Goal: Transaction & Acquisition: Purchase product/service

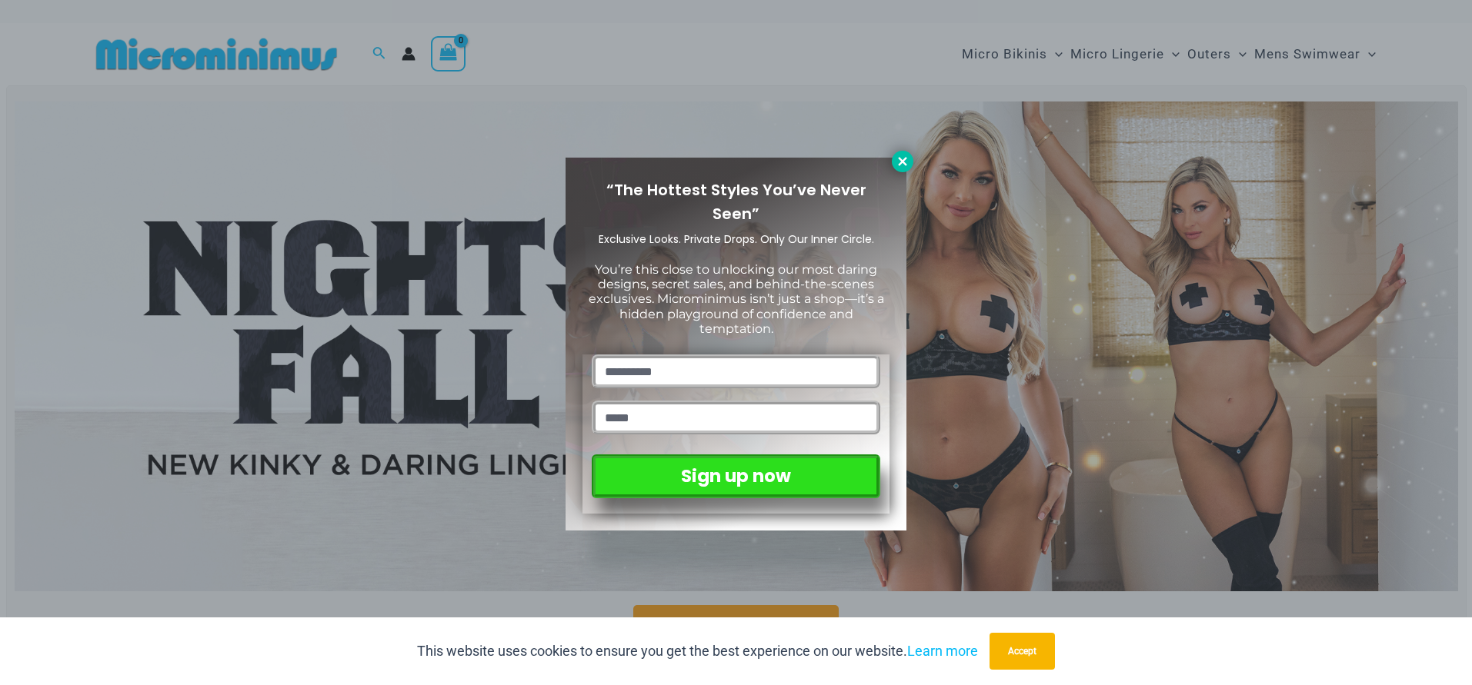
click at [902, 168] on icon at bounding box center [902, 162] width 14 height 14
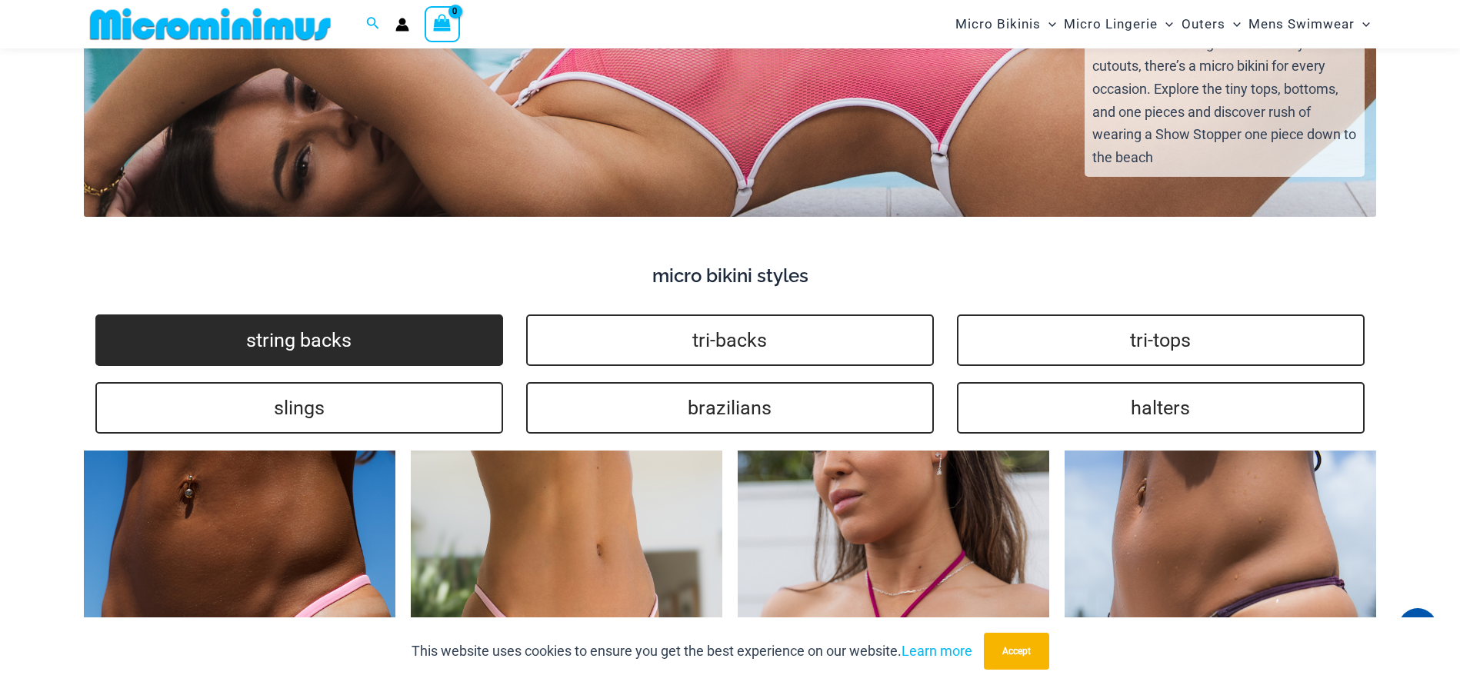
scroll to position [3058, 0]
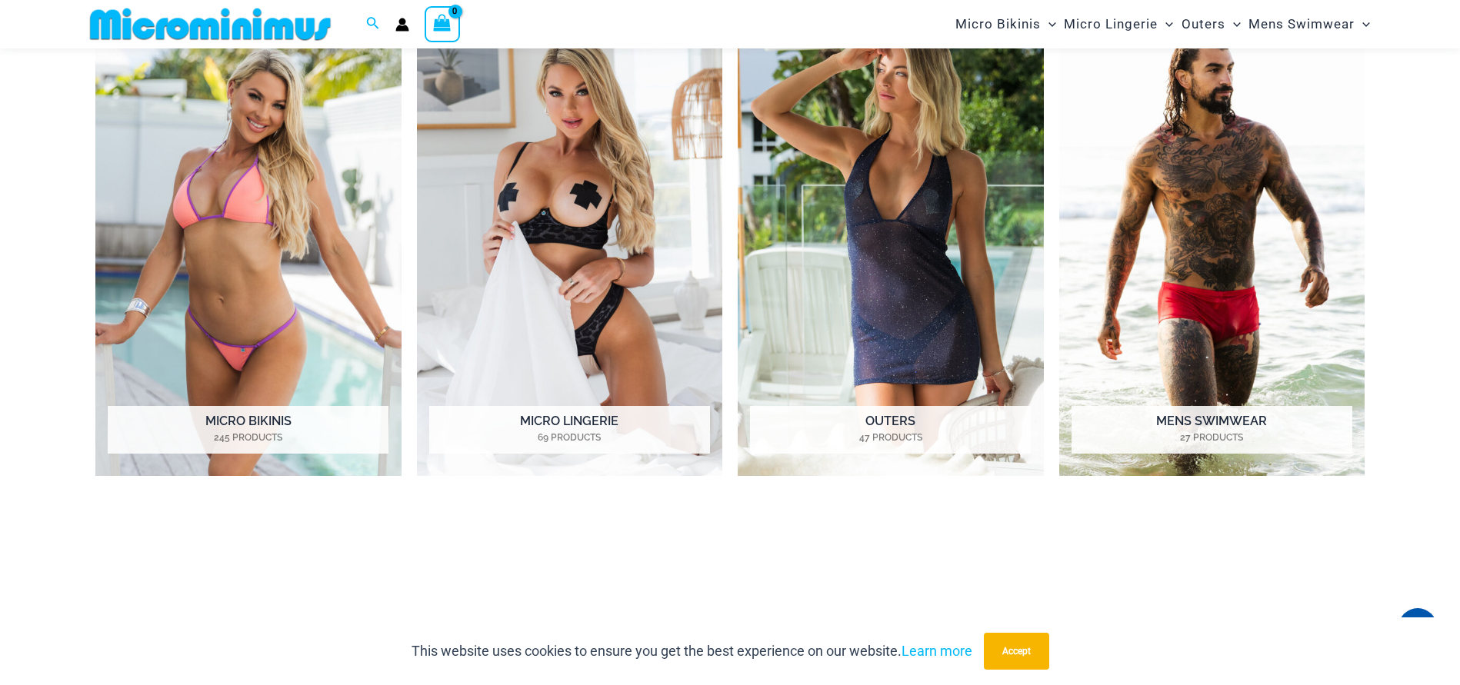
scroll to position [848, 0]
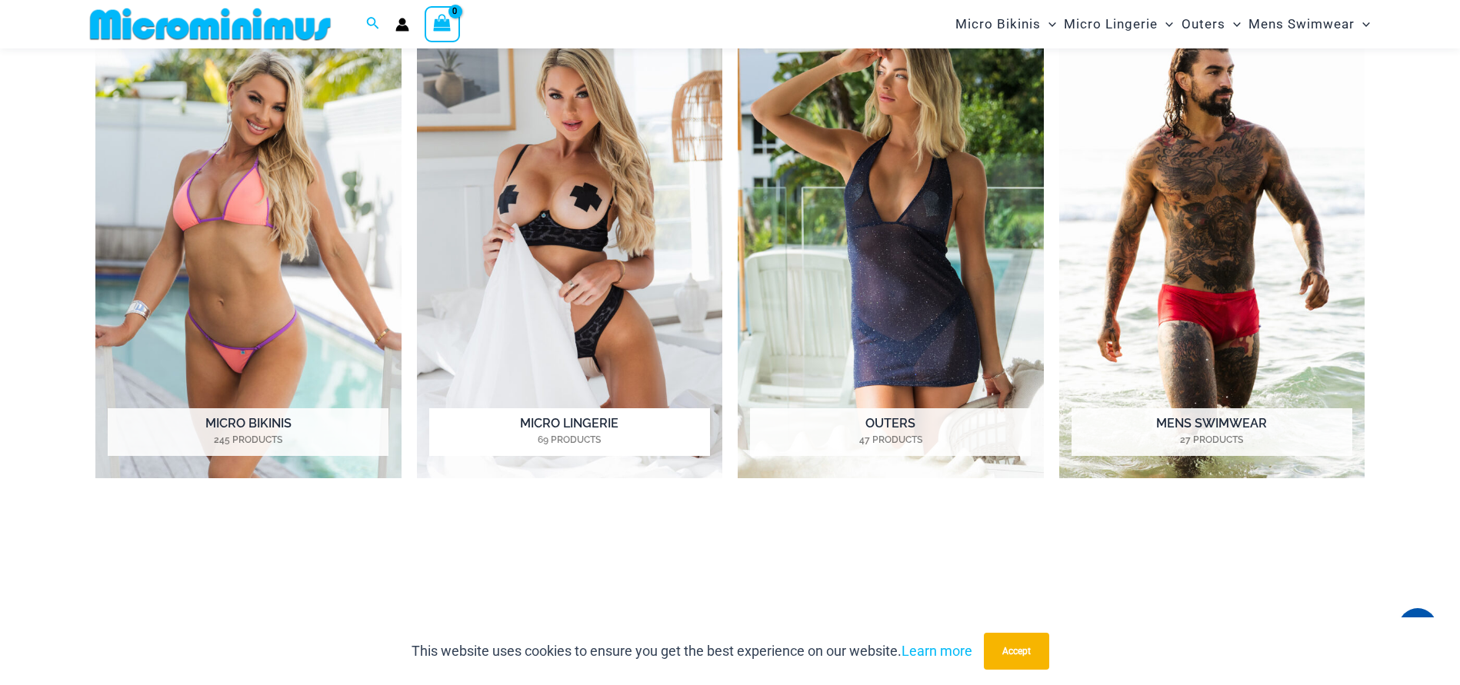
click at [523, 431] on h2 "Micro Lingerie 69 Products" at bounding box center [569, 432] width 281 height 48
click at [269, 170] on img "Visit product category Micro Bikinis" at bounding box center [248, 243] width 306 height 470
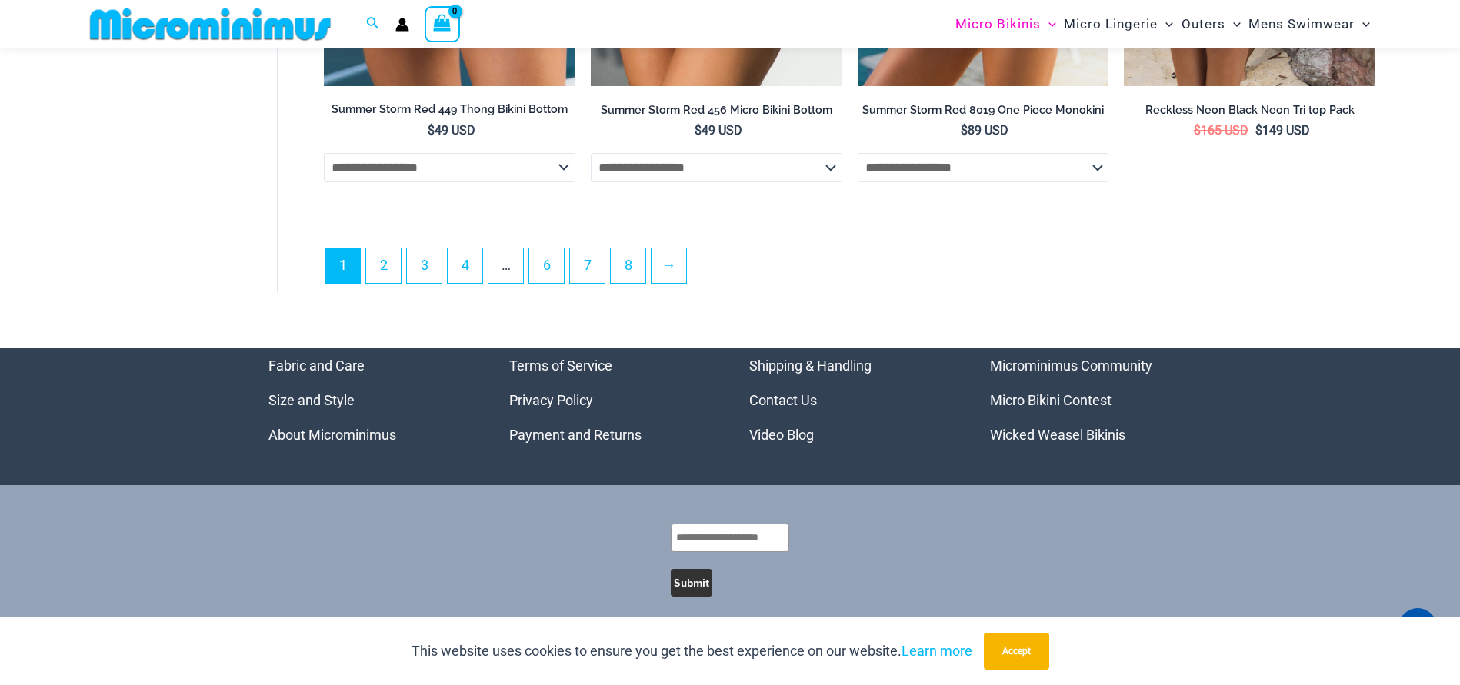
scroll to position [4474, 0]
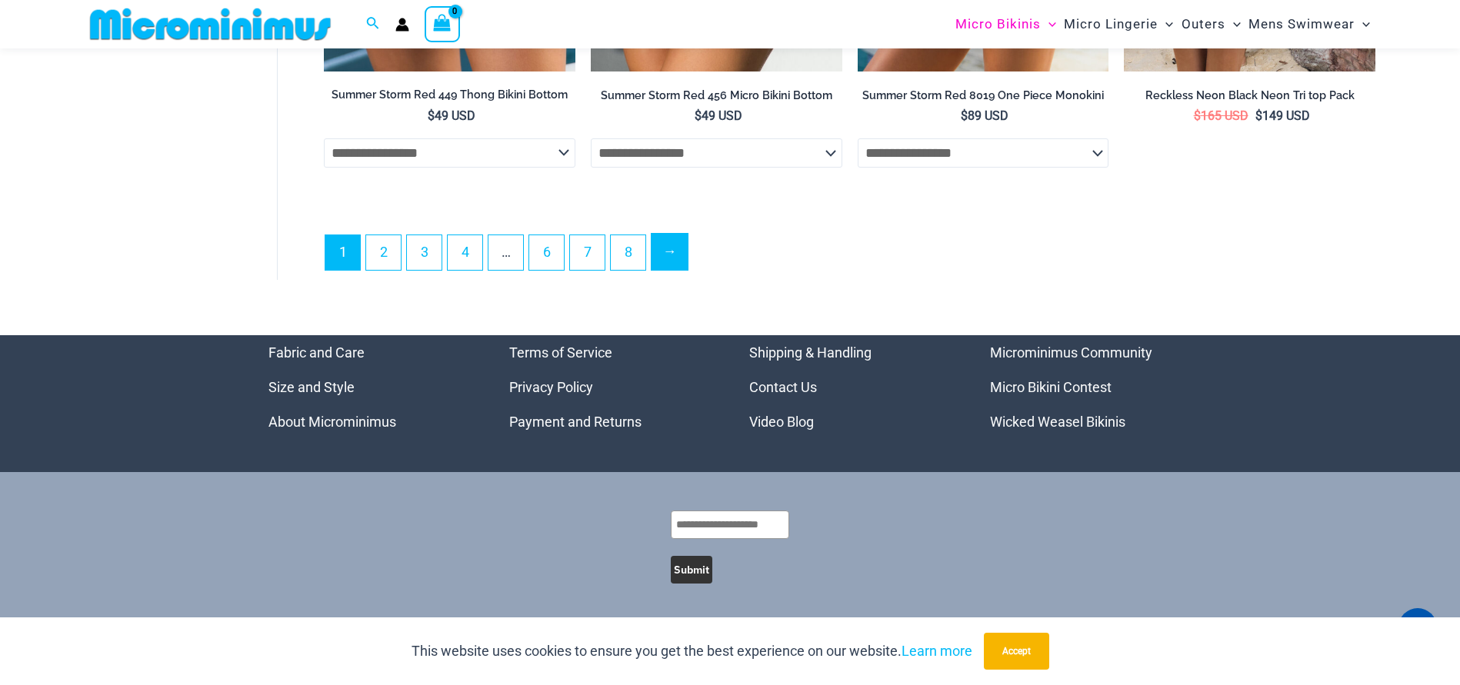
click at [684, 247] on link "→" at bounding box center [670, 252] width 36 height 36
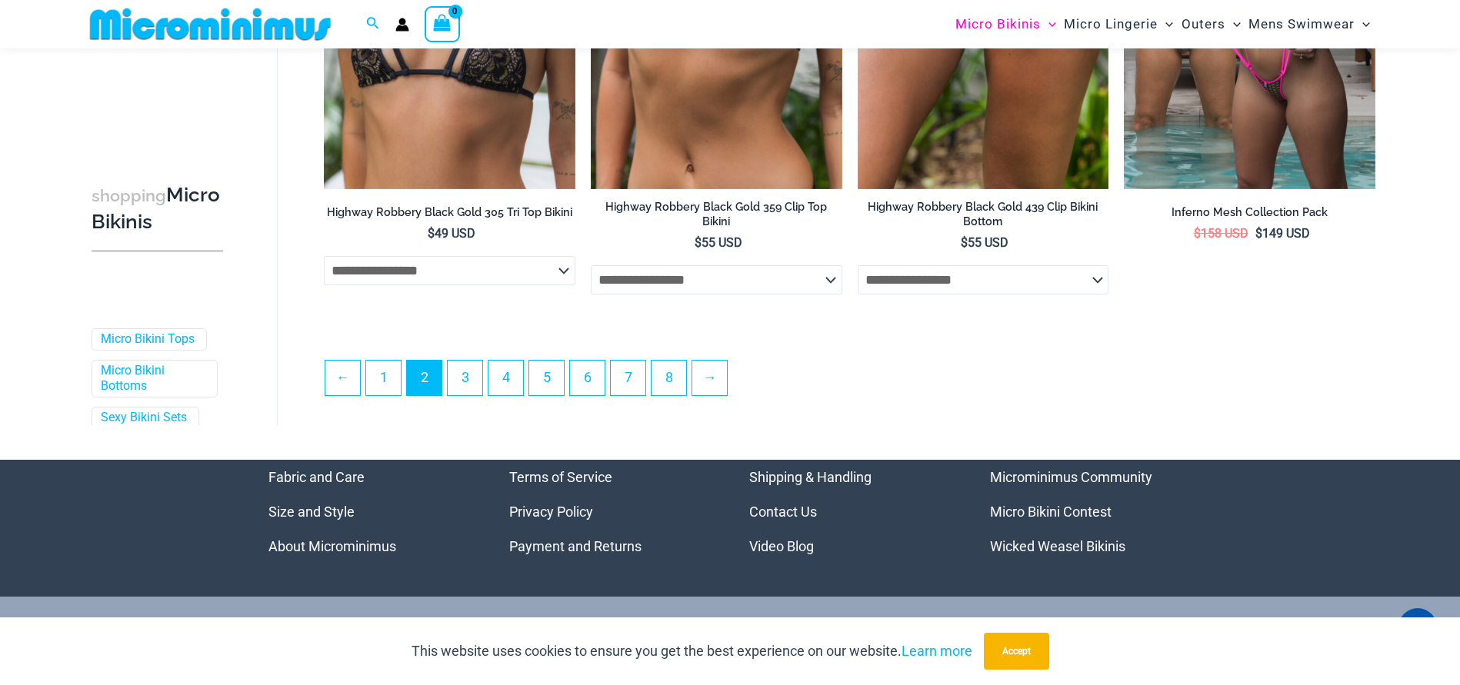
scroll to position [4058, 0]
click at [715, 396] on link "→" at bounding box center [710, 378] width 36 height 36
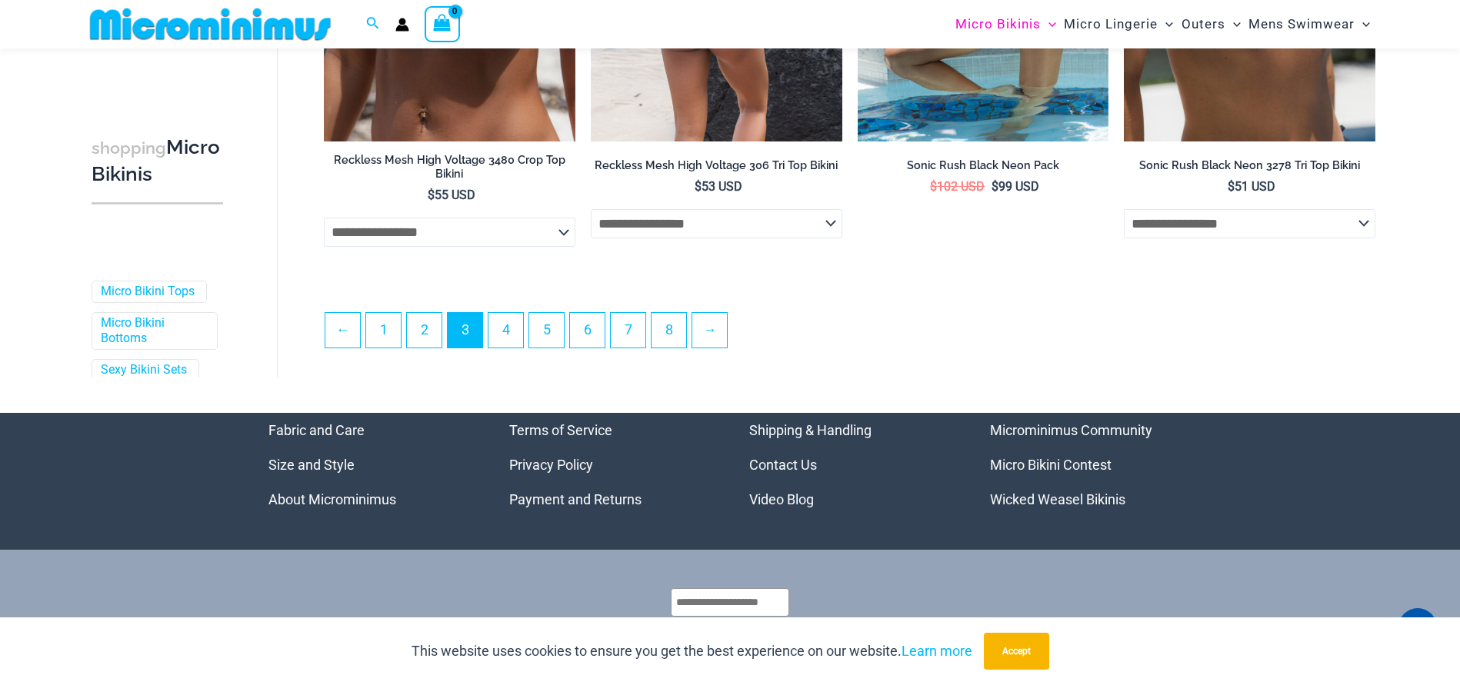
scroll to position [4098, 0]
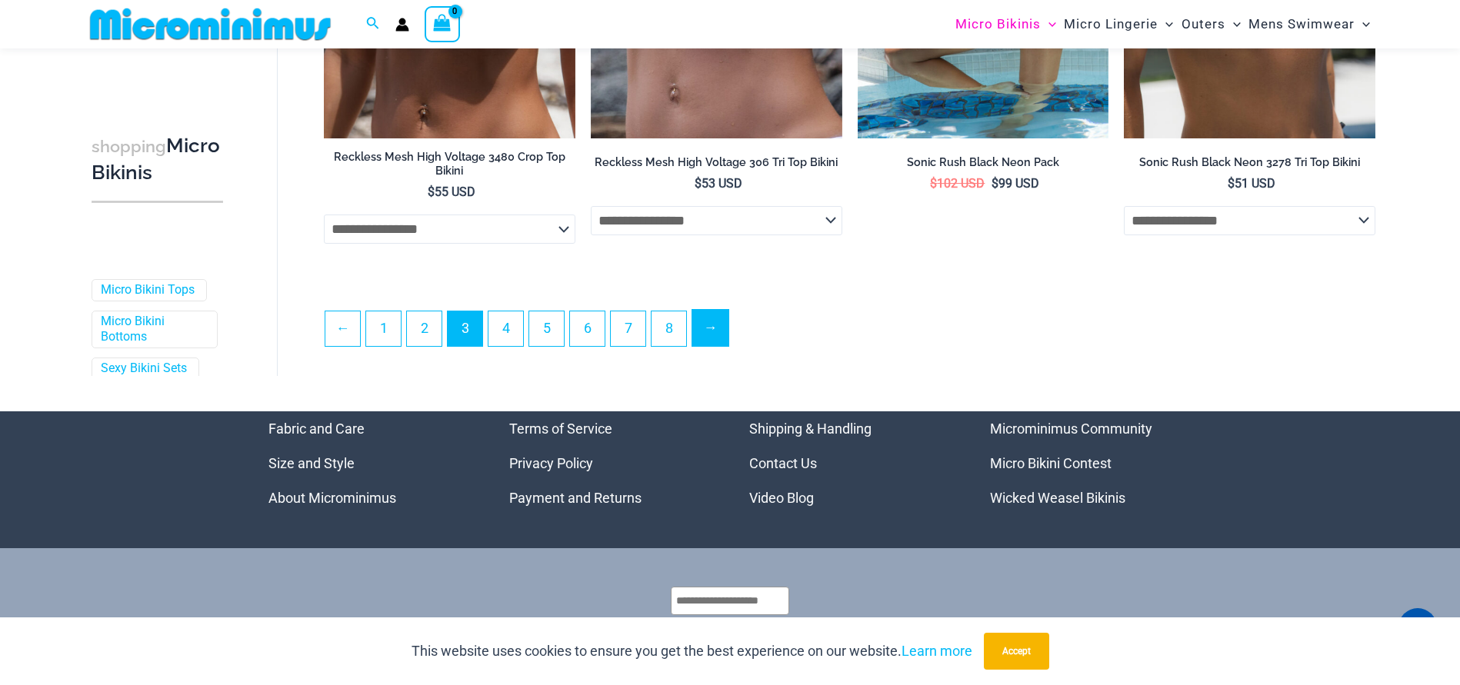
click at [705, 338] on link "→" at bounding box center [710, 328] width 36 height 36
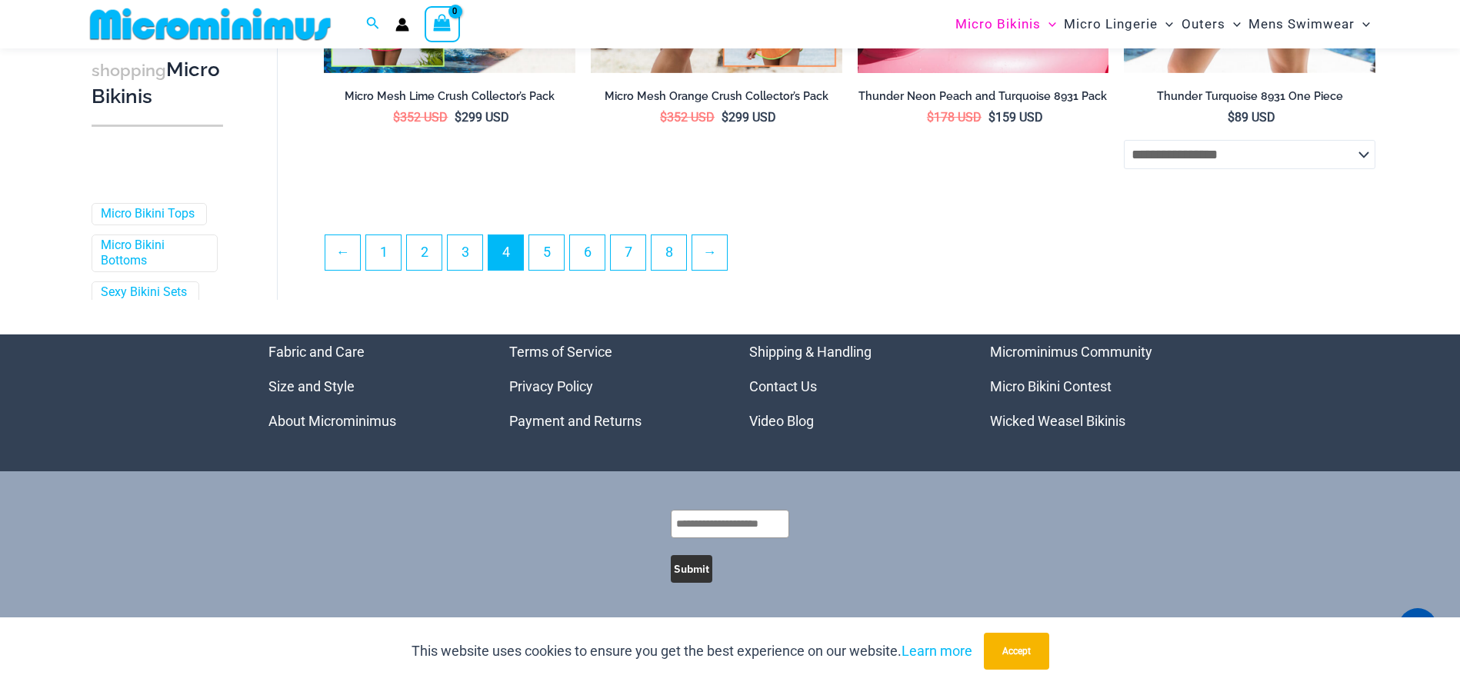
scroll to position [4121, 0]
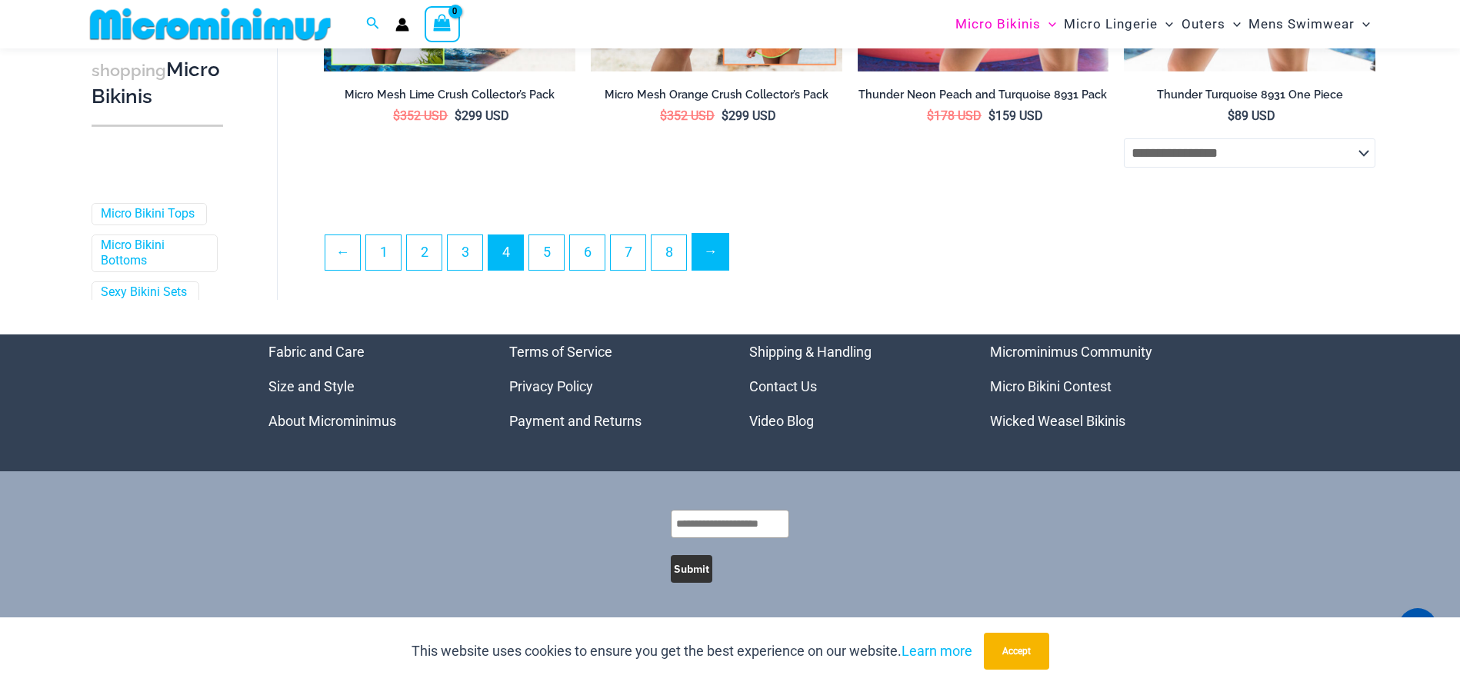
click at [716, 246] on link "→" at bounding box center [710, 252] width 36 height 36
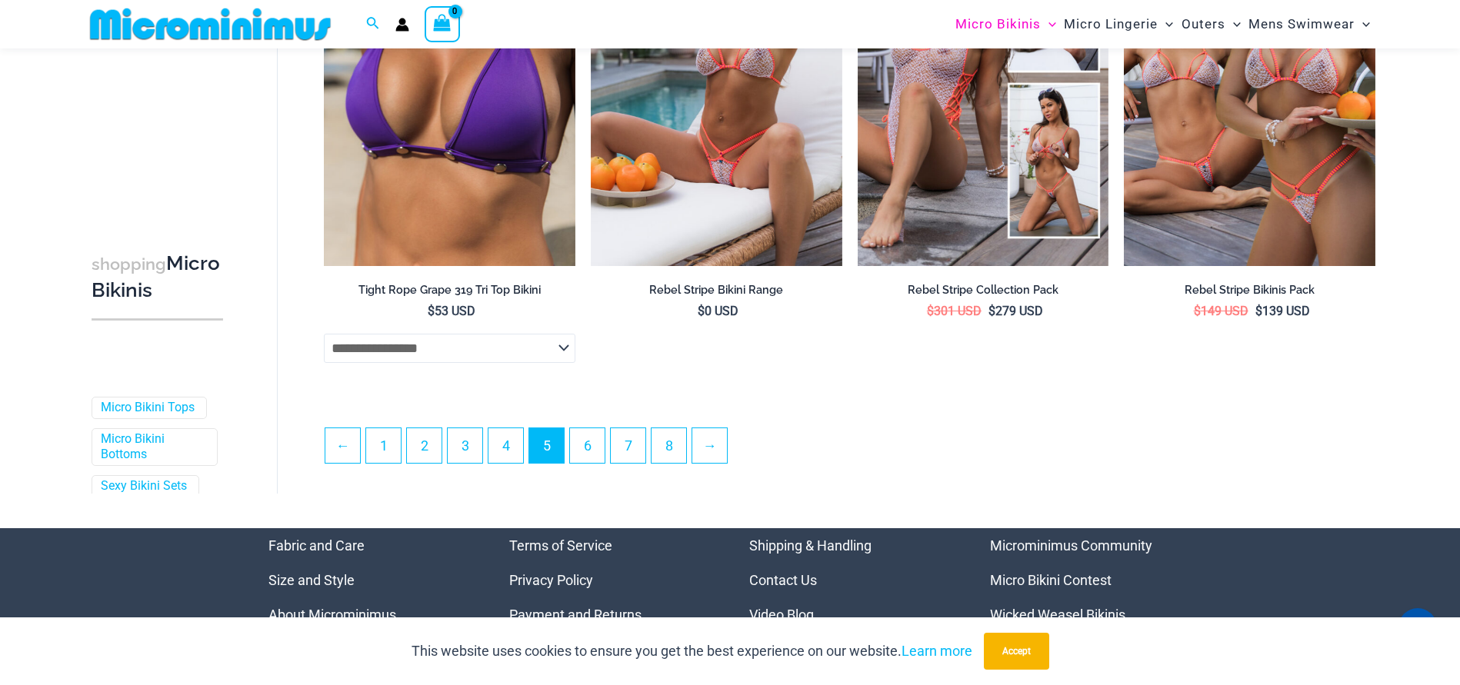
scroll to position [3976, 0]
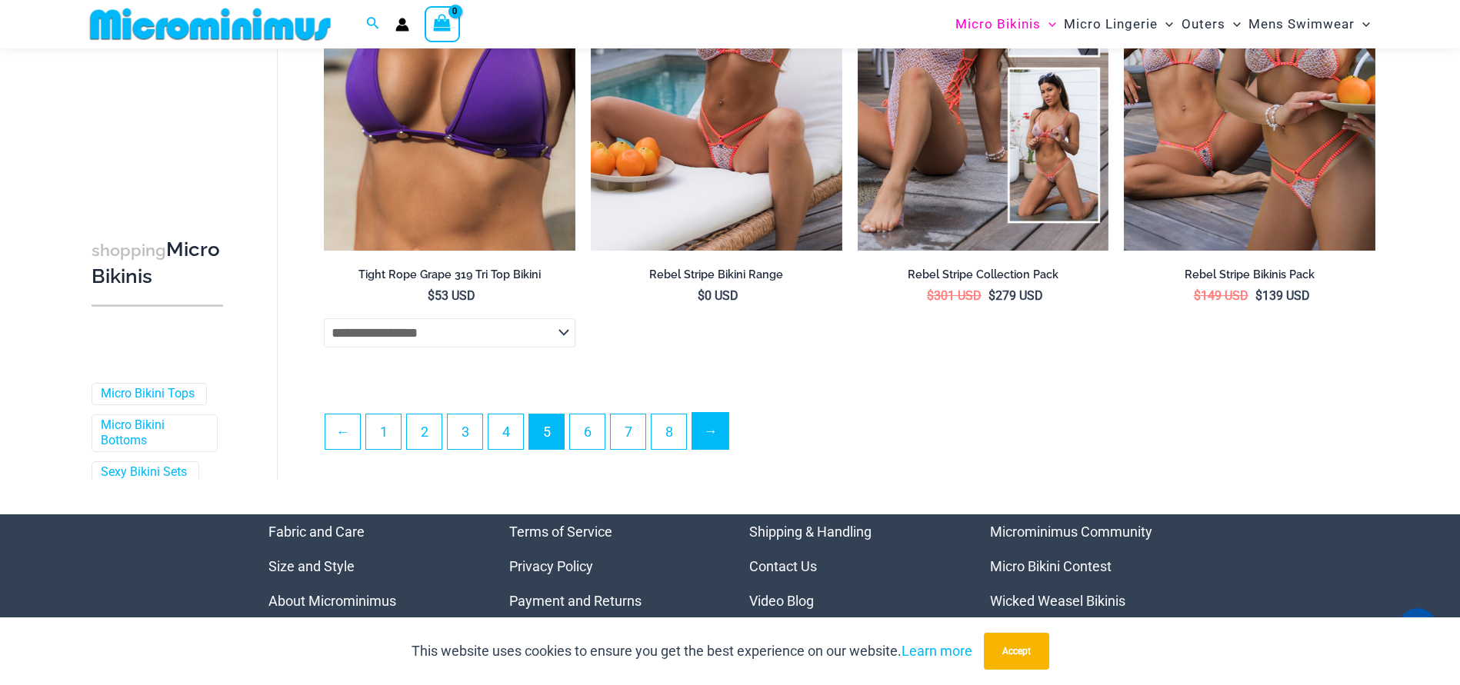
click at [712, 432] on link "→" at bounding box center [710, 431] width 36 height 36
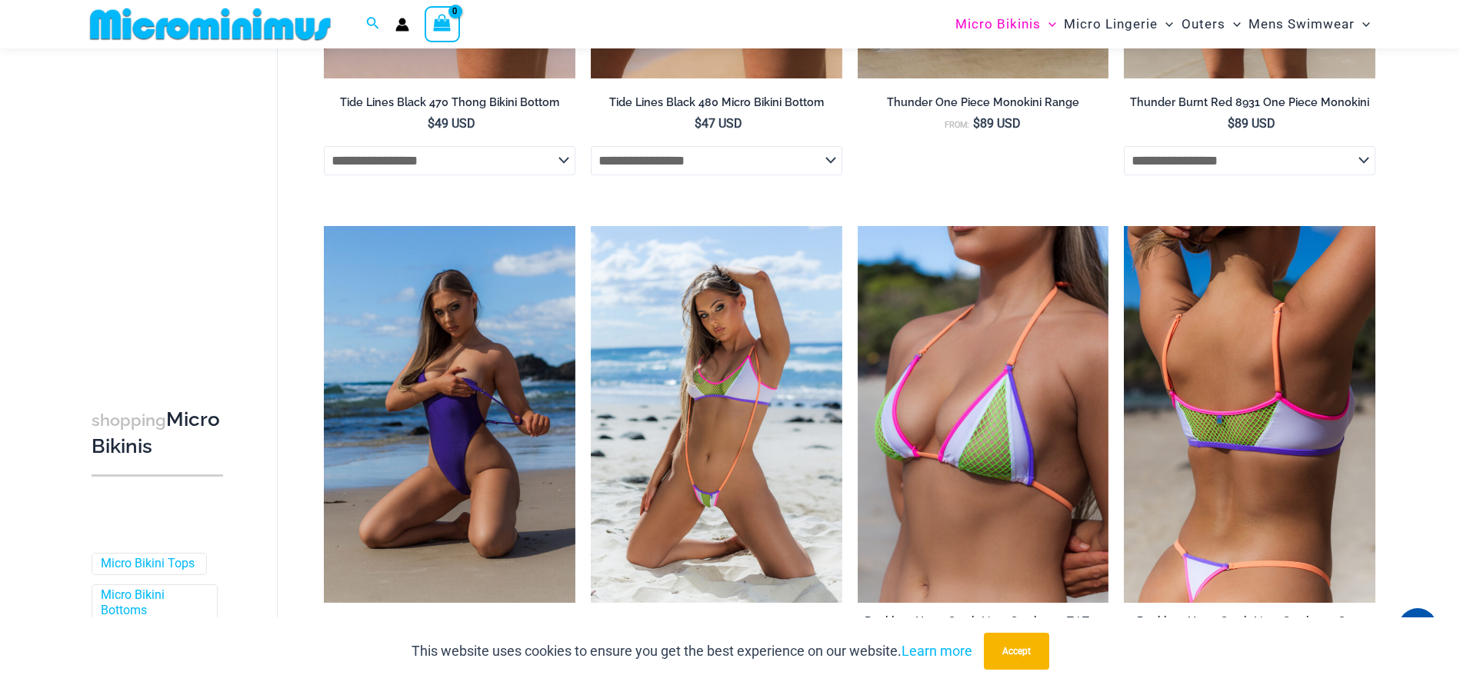
scroll to position [3618, 0]
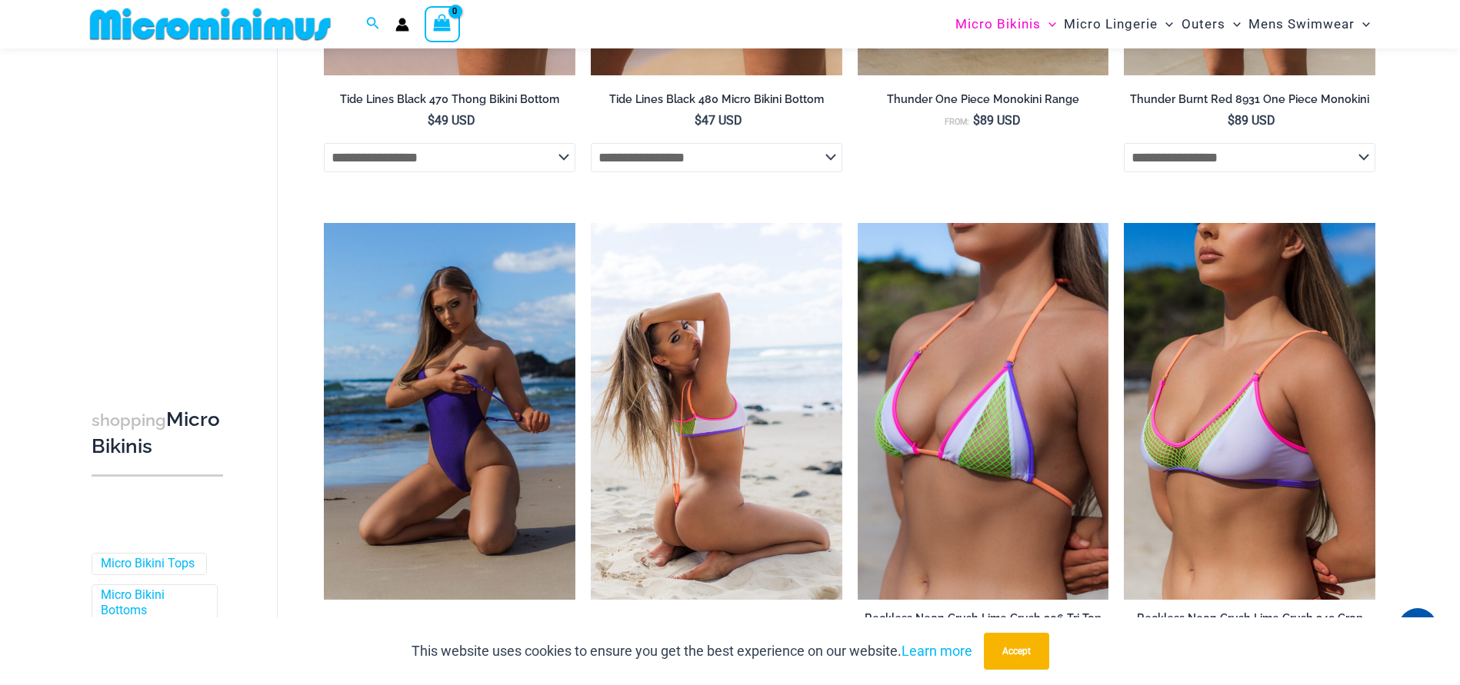
click at [721, 431] on img at bounding box center [717, 411] width 252 height 377
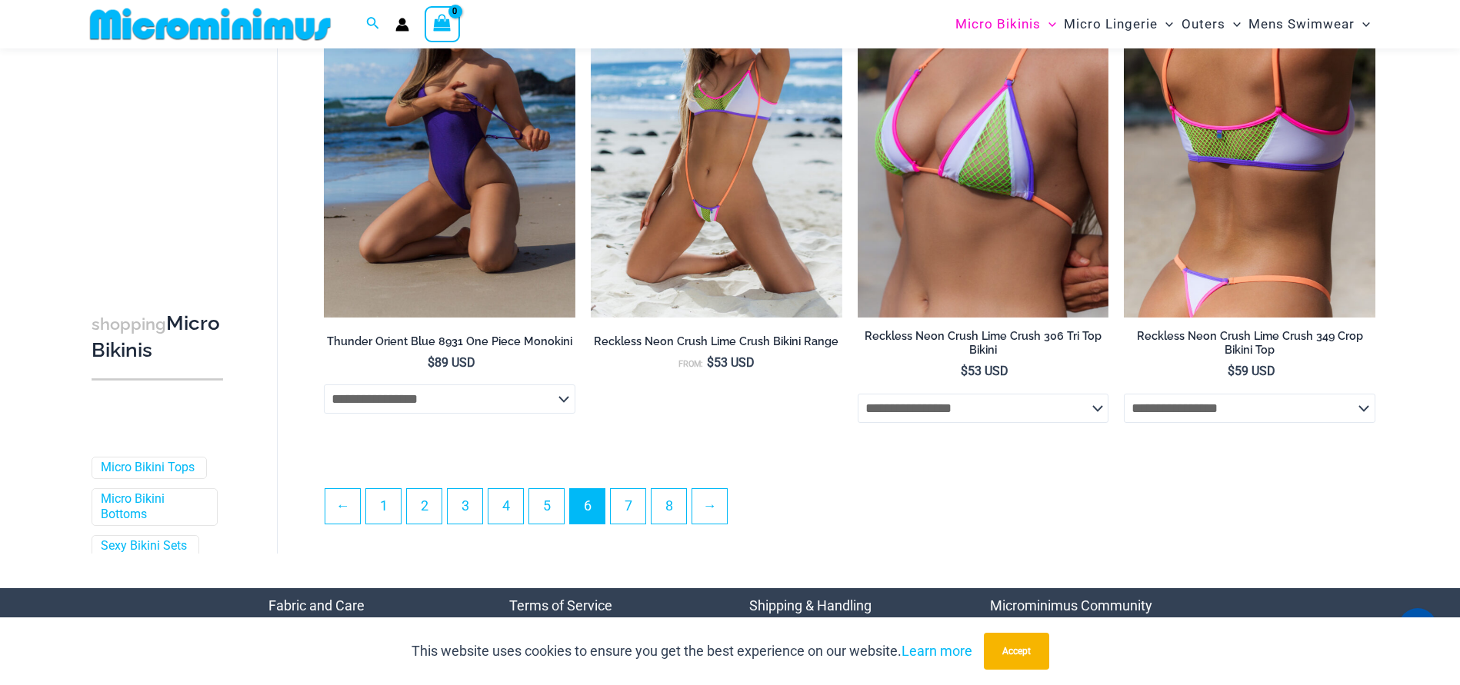
scroll to position [3898, 0]
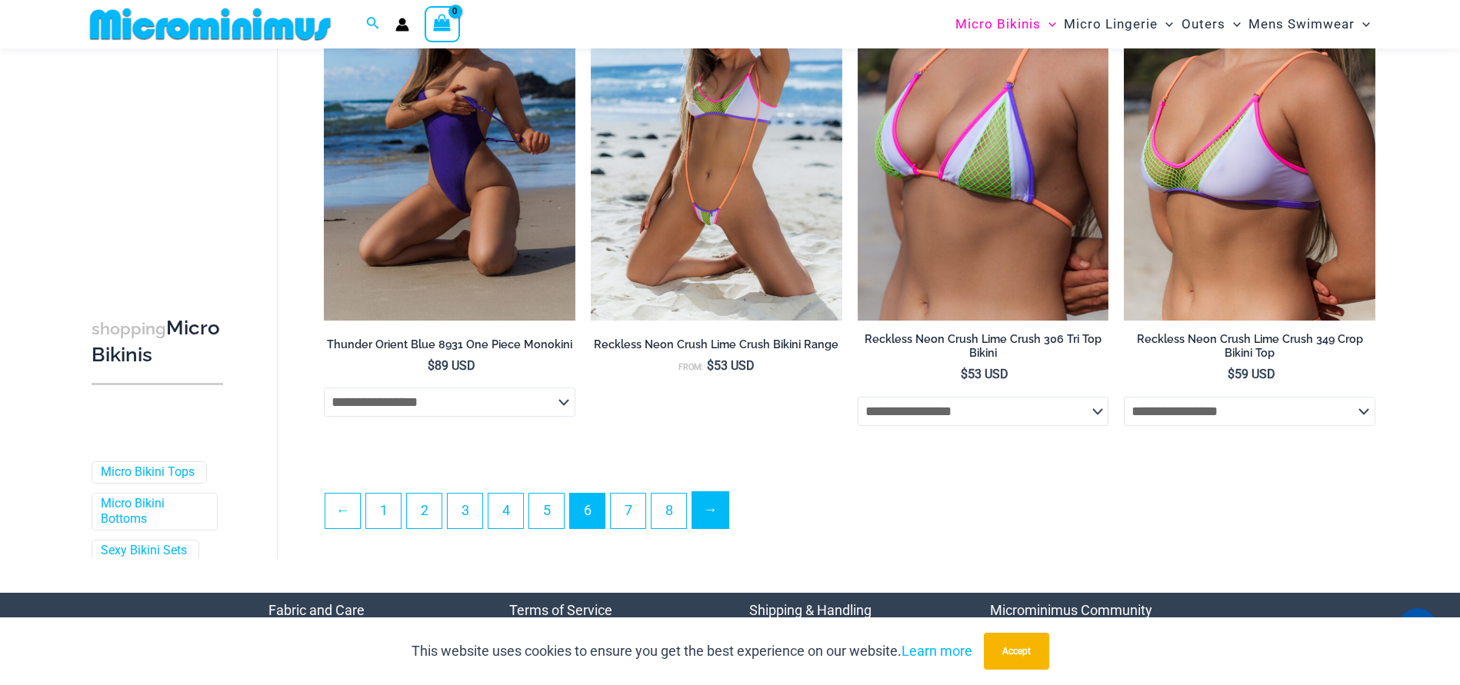
click at [712, 506] on link "→" at bounding box center [710, 510] width 36 height 36
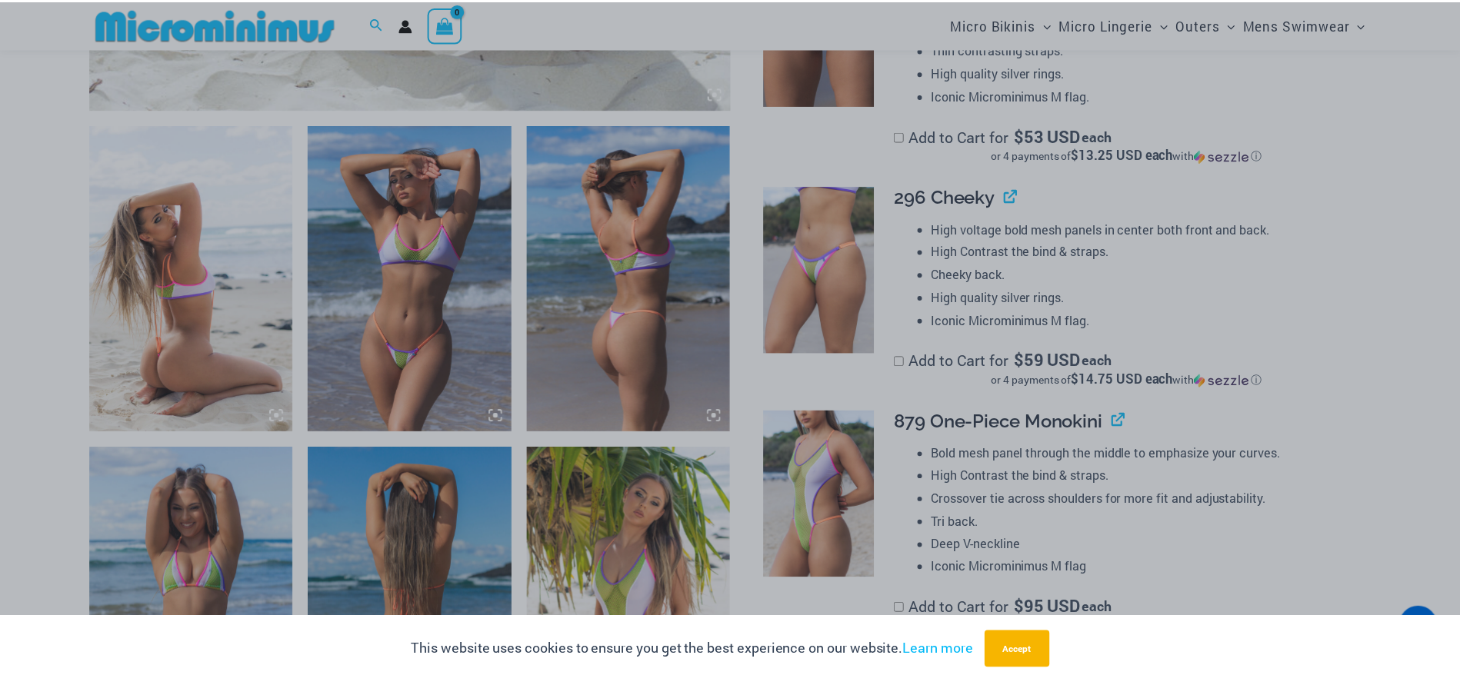
scroll to position [943, 0]
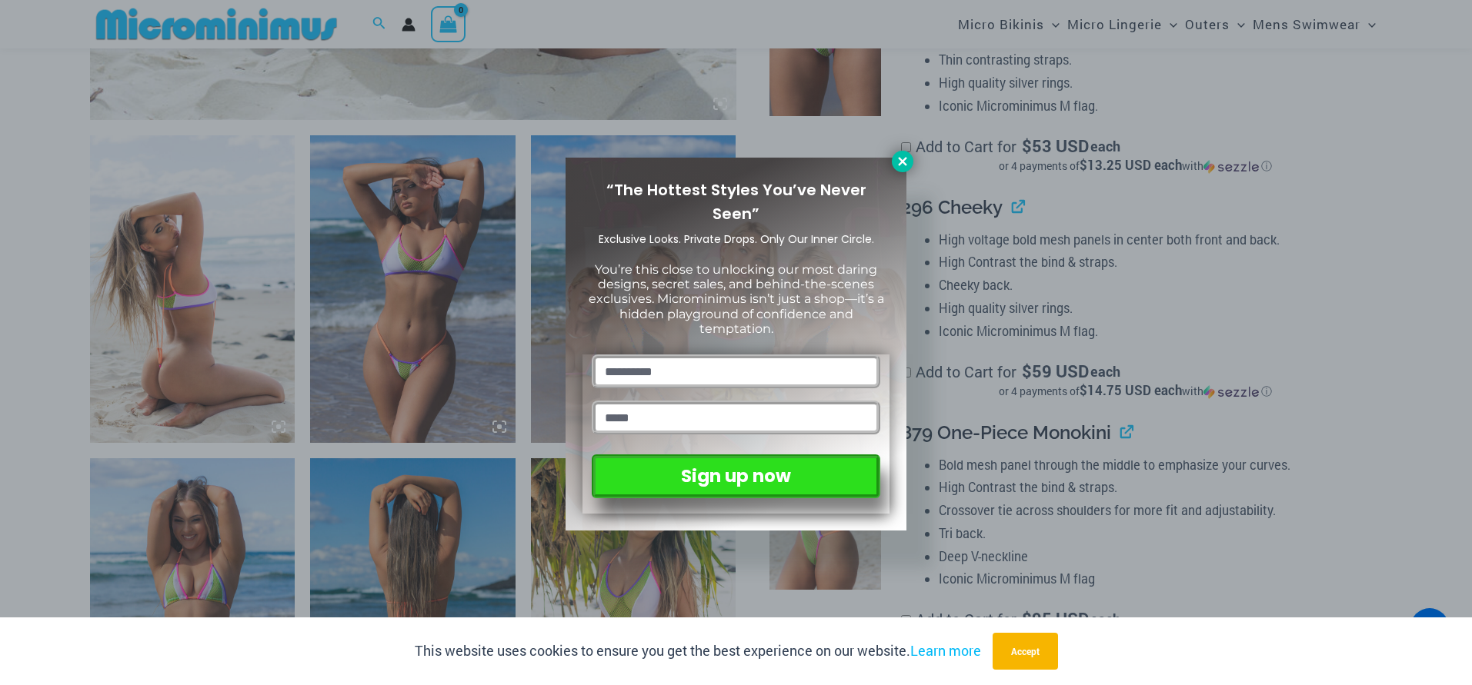
click at [909, 164] on button at bounding box center [903, 162] width 22 height 22
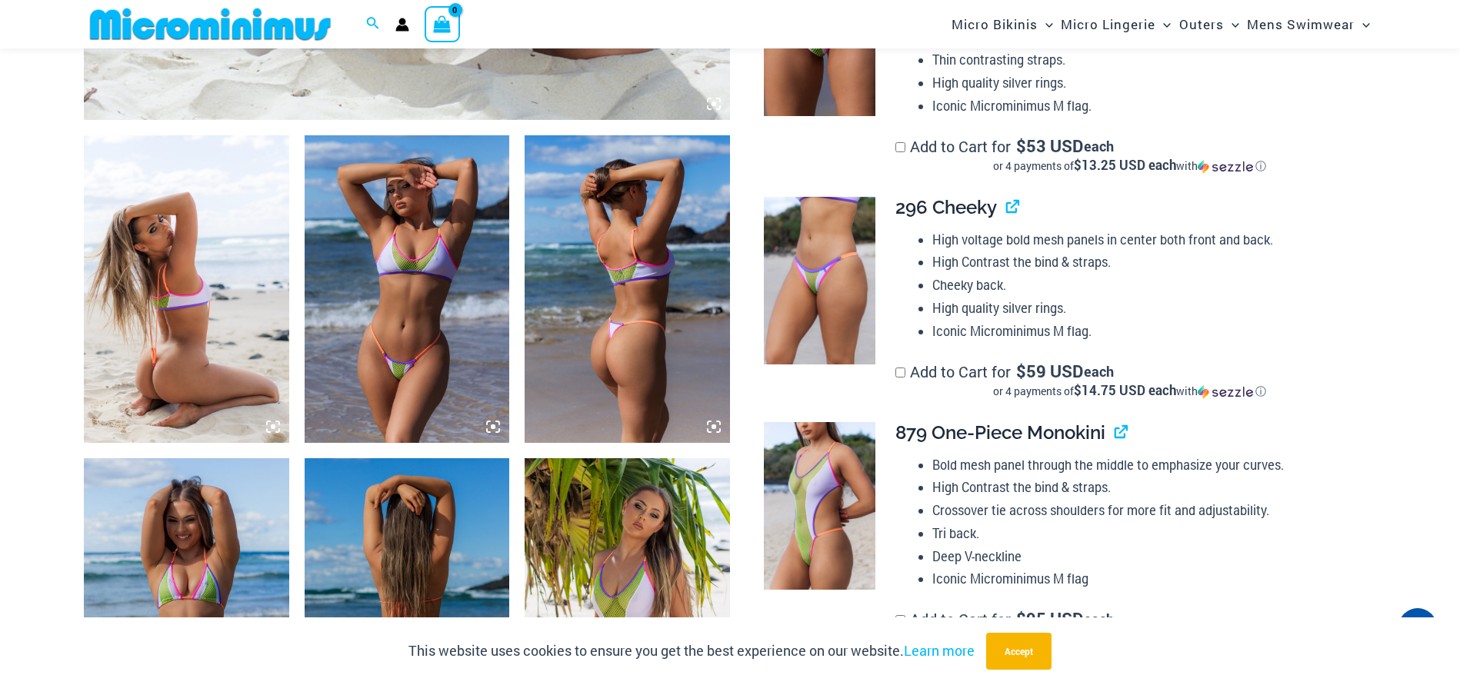
click at [187, 288] on img at bounding box center [186, 289] width 205 height 308
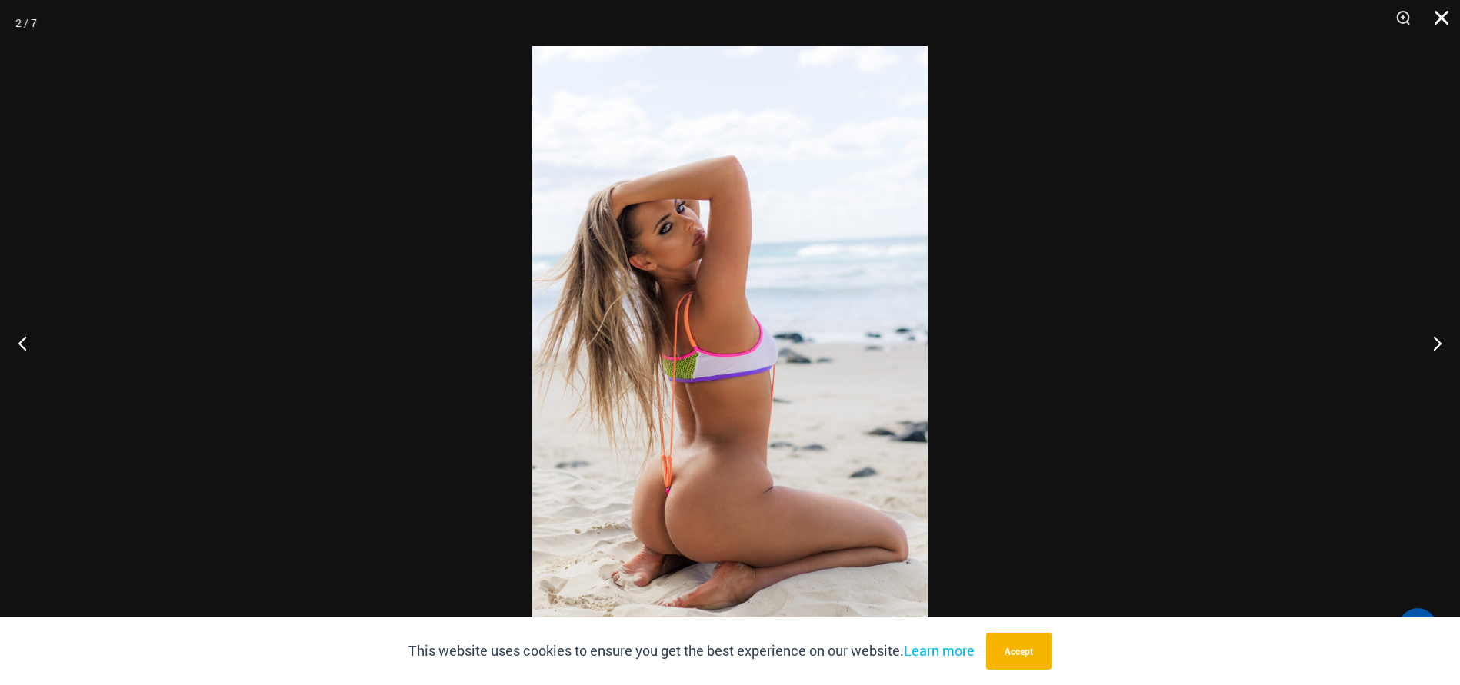
click at [1441, 22] on button "Close" at bounding box center [1436, 23] width 38 height 46
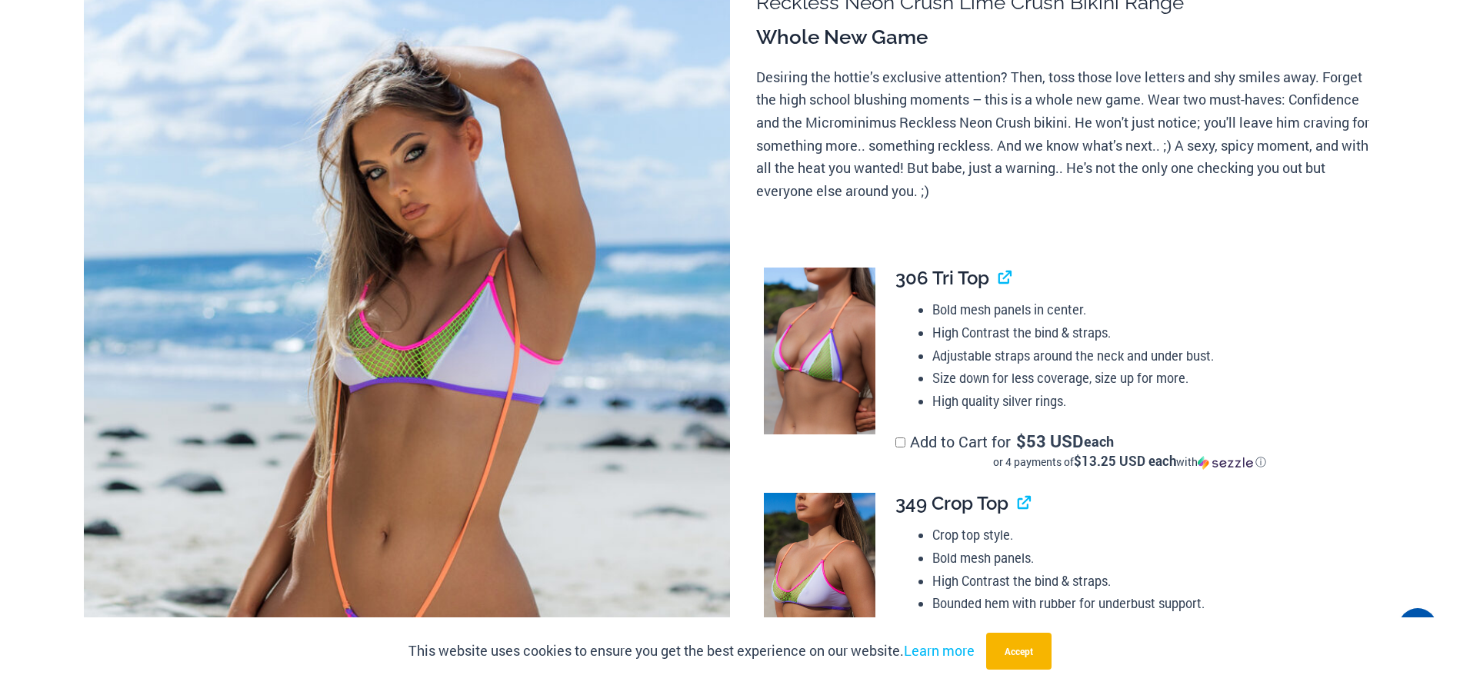
scroll to position [0, 0]
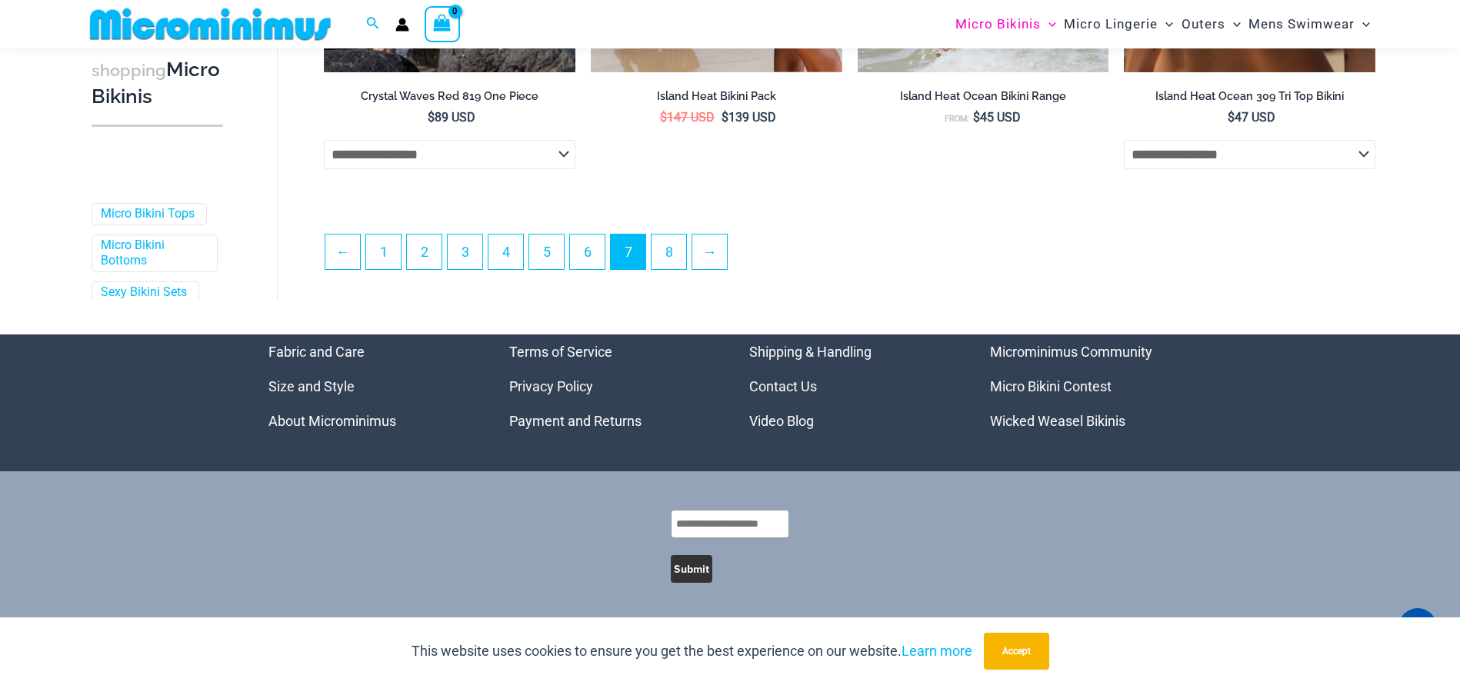
scroll to position [4166, 0]
click at [725, 251] on link "→" at bounding box center [710, 251] width 36 height 36
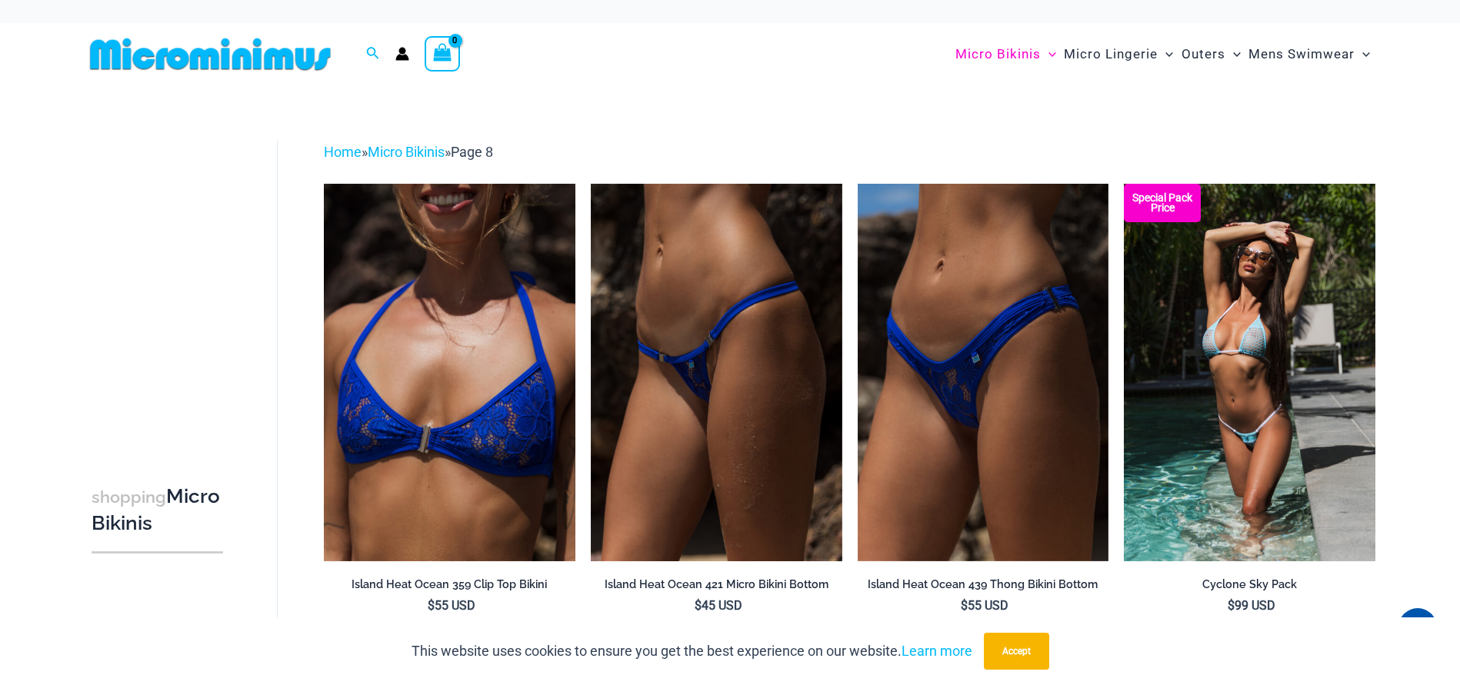
scroll to position [3, 0]
